Goal: Task Accomplishment & Management: Manage account settings

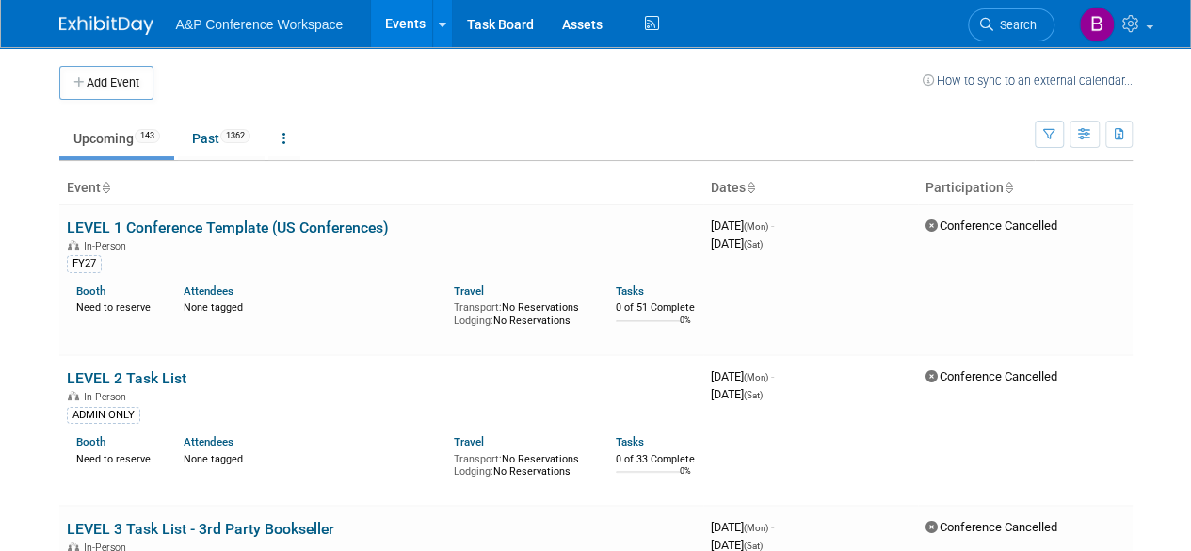
scroll to position [4570, 0]
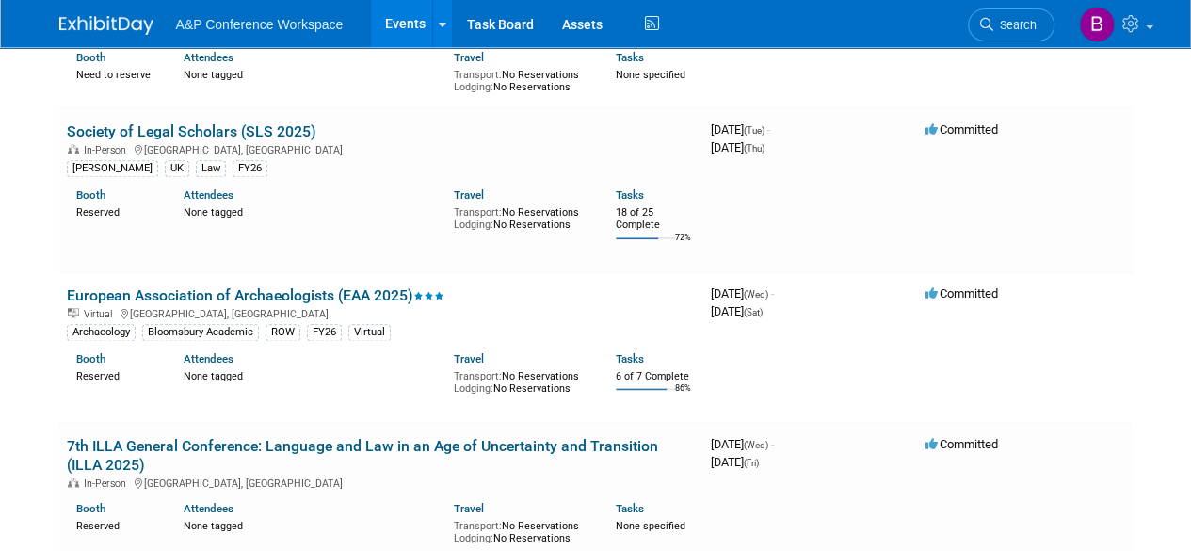
click at [277, 286] on link "European Association of Archaeologists (EAA 2025)" at bounding box center [255, 295] width 377 height 18
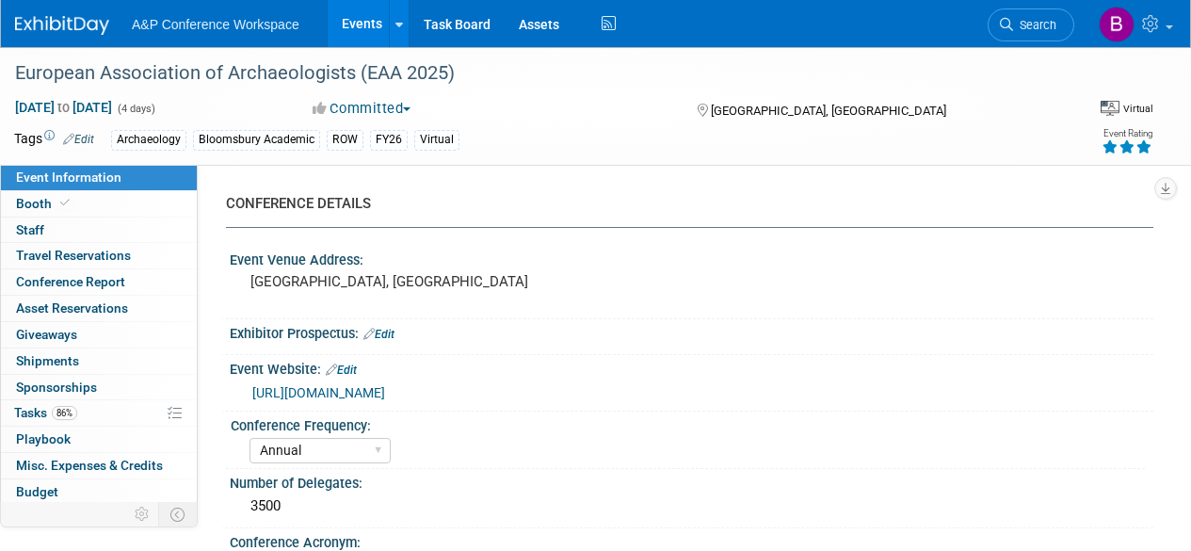
select select "Annual"
select select "Level 3"
select select "Virtual Booth"
select select "Archaeology"
select select "Bloomsbury Academic"
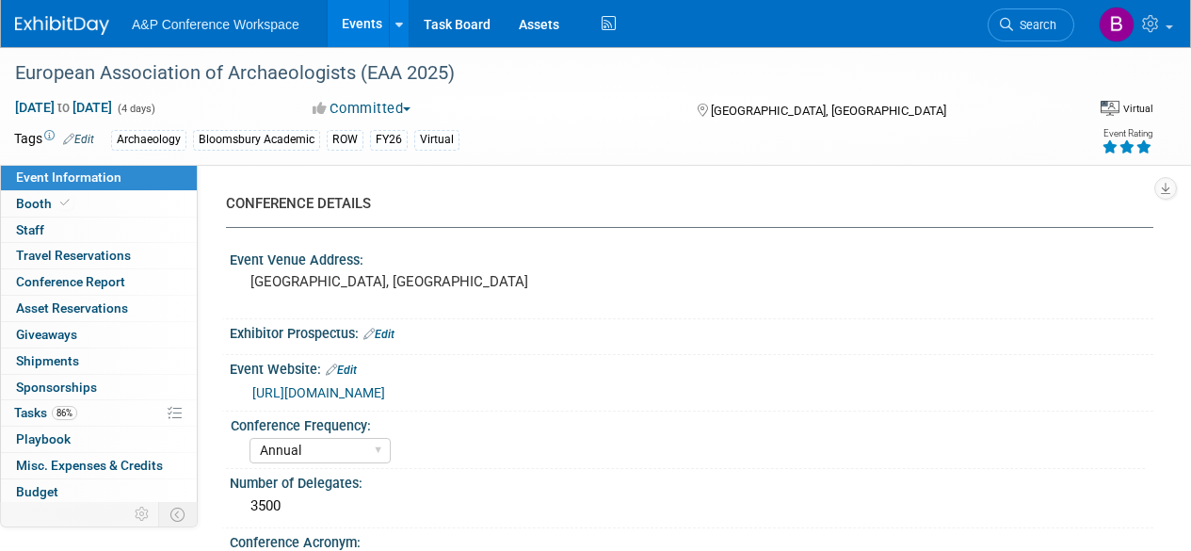
select select "Hannah Siegel"
select select "Brenna Akerman"
select select "Networking/Commissioning"
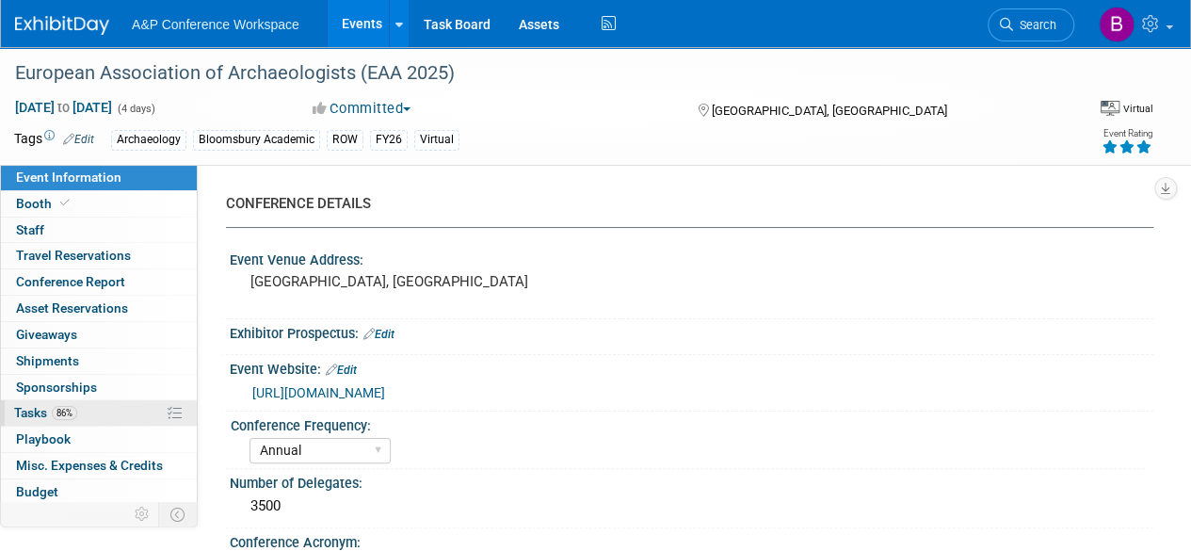
click at [61, 418] on link "86% Tasks 86%" at bounding box center [99, 412] width 196 height 25
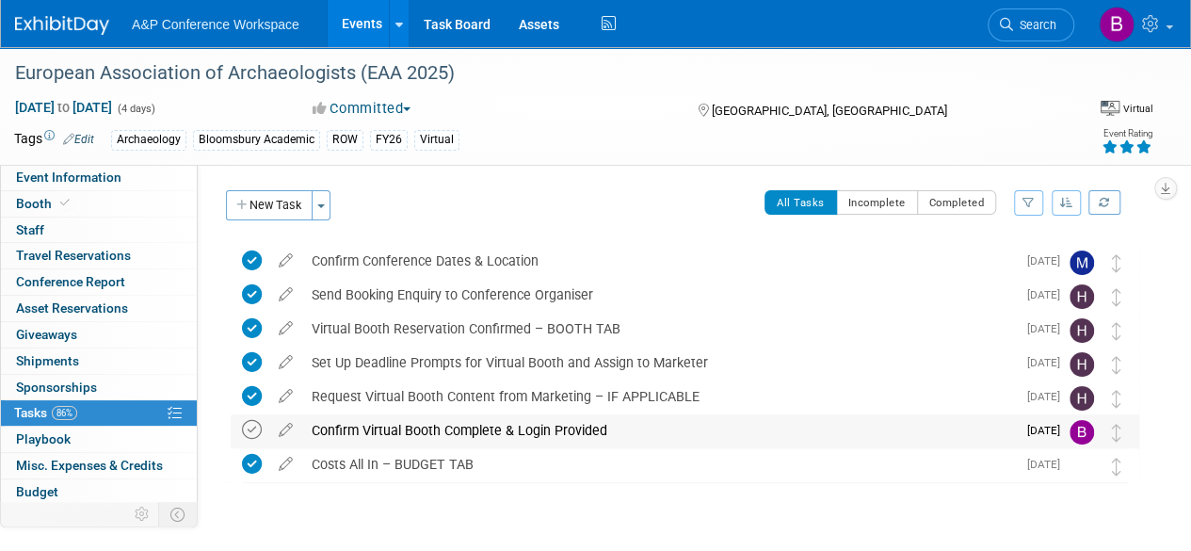
click at [252, 428] on icon at bounding box center [252, 430] width 20 height 20
